Goal: Information Seeking & Learning: Find specific fact

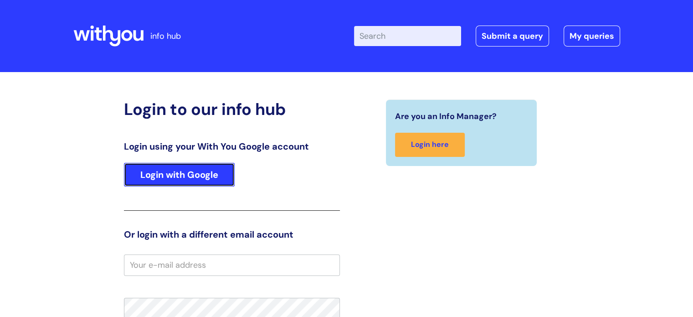
click at [181, 177] on link "Login with Google" at bounding box center [179, 175] width 111 height 24
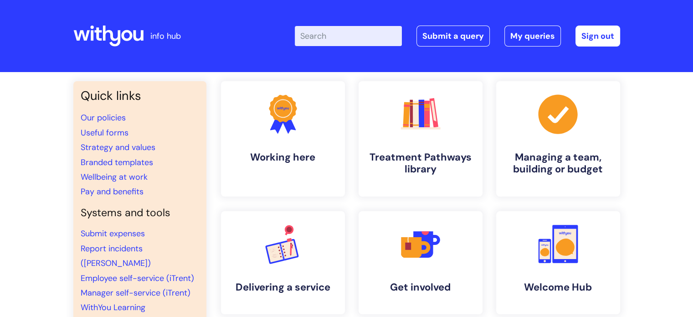
click at [338, 41] on input "Enter your search term here..." at bounding box center [348, 36] width 107 height 20
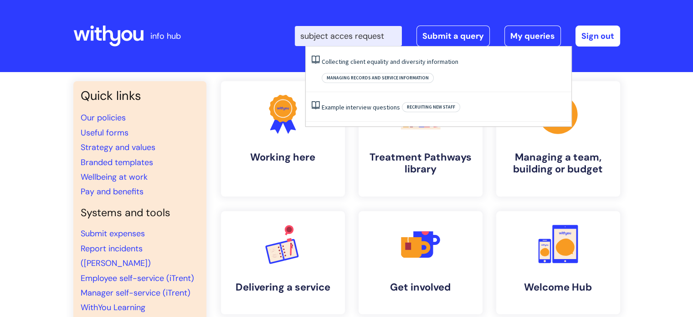
type input "subject access request"
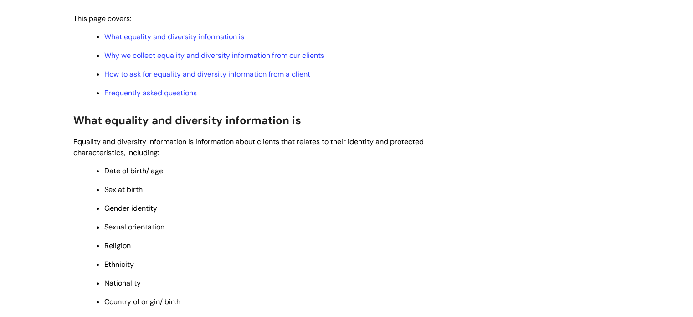
scroll to position [224, 0]
